Goal: Task Accomplishment & Management: Use online tool/utility

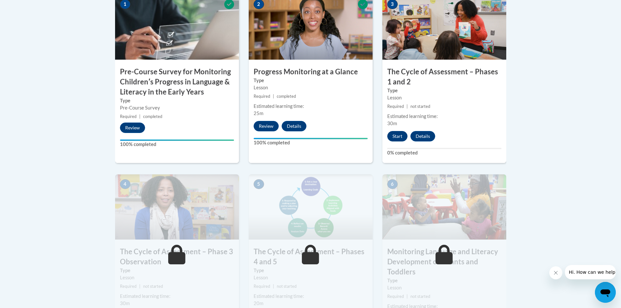
click at [398, 136] on button "Start" at bounding box center [397, 136] width 20 height 10
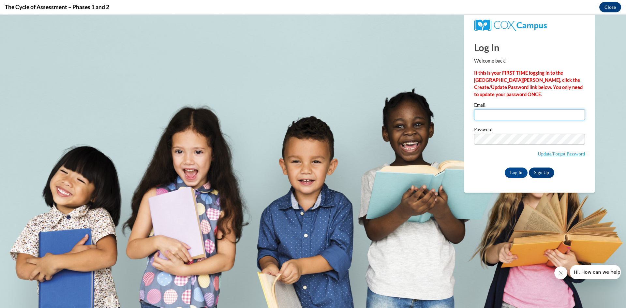
click at [535, 112] on input "Email" at bounding box center [529, 114] width 111 height 11
type input "[EMAIL_ADDRESS][DOMAIN_NAME]"
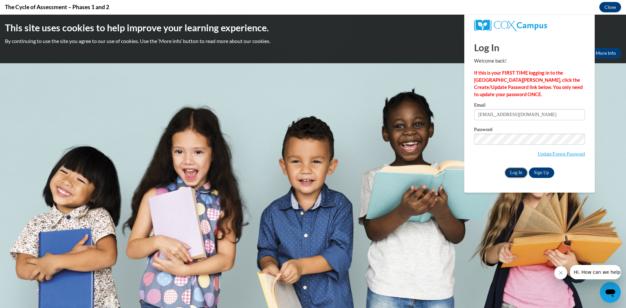
click at [516, 173] on input "Log In" at bounding box center [515, 173] width 23 height 10
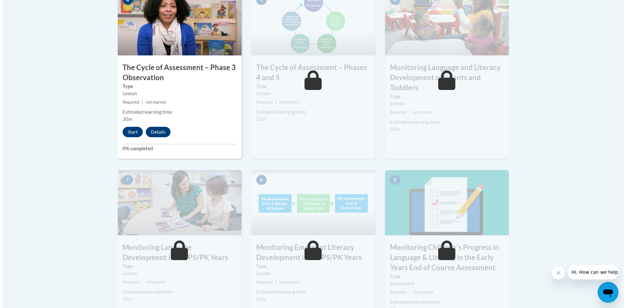
scroll to position [428, 0]
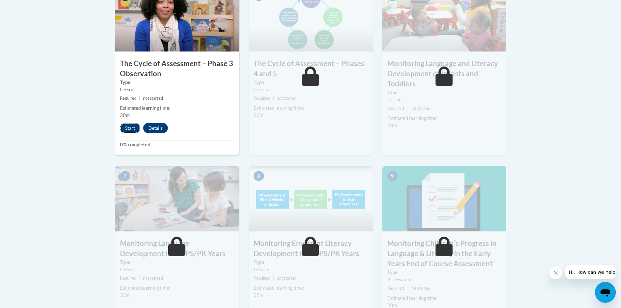
click at [127, 133] on button "Start" at bounding box center [130, 128] width 20 height 10
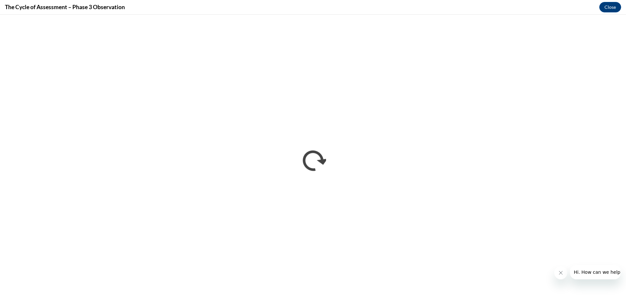
scroll to position [0, 0]
